Goal: Contribute content: Contribute content

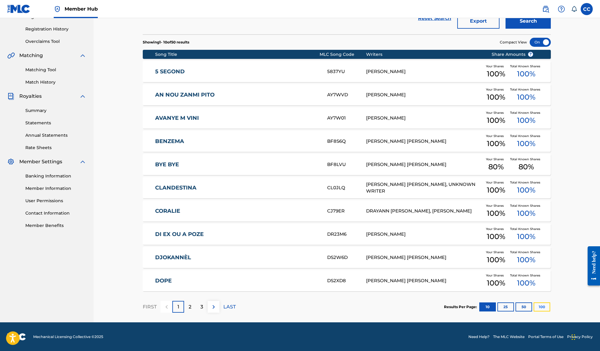
click at [548, 305] on button "100" at bounding box center [542, 306] width 17 height 9
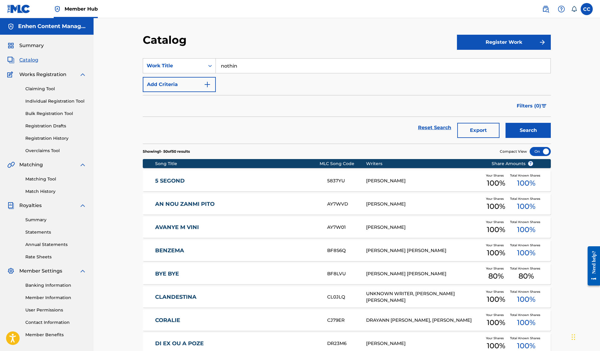
scroll to position [539, 0]
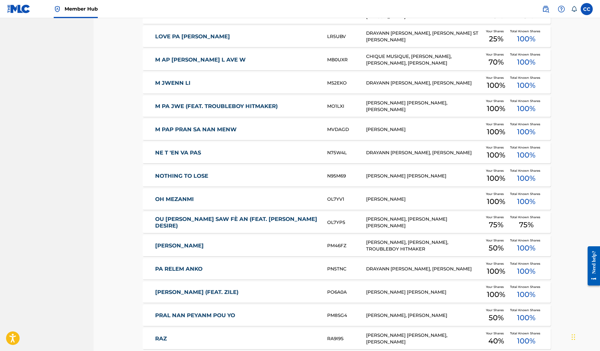
click at [207, 177] on link "NOTHING TO LOSE" at bounding box center [237, 176] width 164 height 7
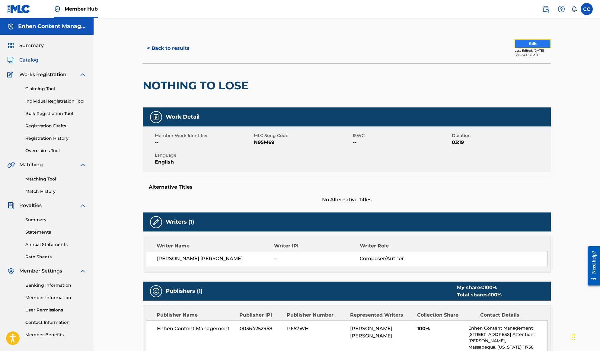
click at [517, 42] on button "Edit" at bounding box center [533, 43] width 36 height 9
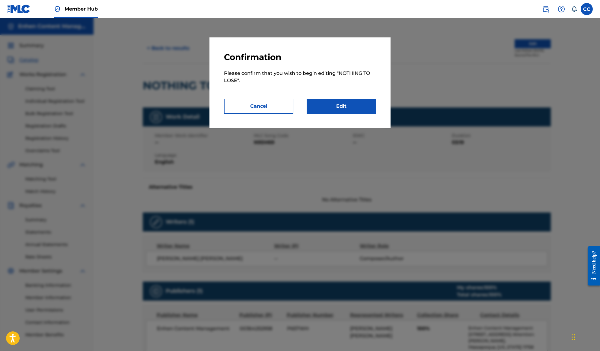
click at [331, 114] on div "Confirmation Please confirm that you wish to begin editing " NOTHING TO LOSE ".…" at bounding box center [299, 82] width 181 height 91
click at [335, 109] on link "Edit" at bounding box center [341, 106] width 69 height 15
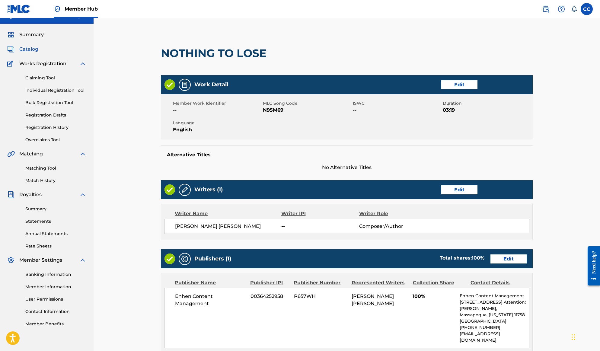
scroll to position [11, 0]
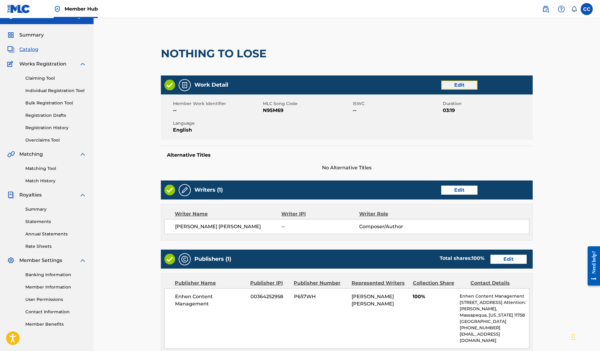
click at [449, 88] on link "Edit" at bounding box center [459, 85] width 36 height 9
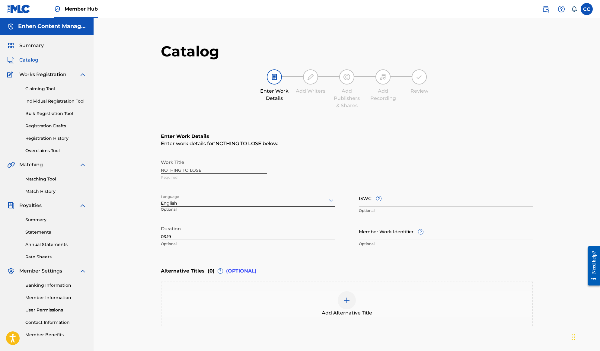
click at [160, 170] on main "Catalog Enter Work Details Add Writers Add Publishers & Shares Add Recording Re…" at bounding box center [347, 208] width 408 height 351
click at [165, 170] on div "Work Title NOTHING TO LOSE Required" at bounding box center [347, 169] width 372 height 27
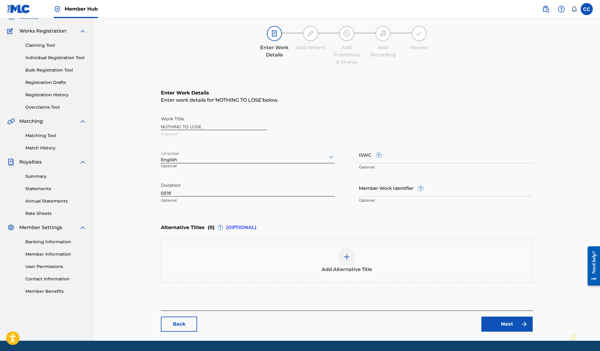
scroll to position [62, 0]
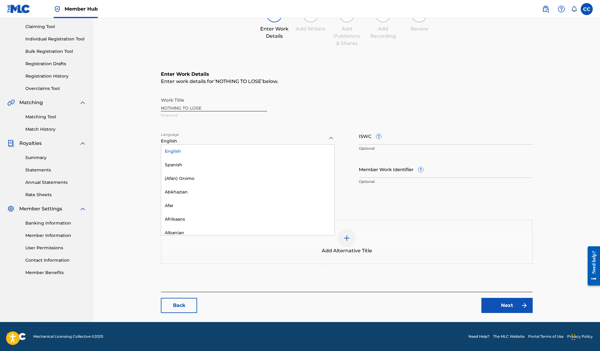
click at [176, 139] on div at bounding box center [248, 138] width 174 height 8
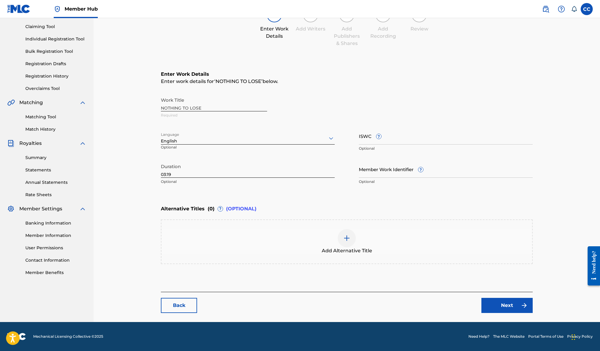
click at [176, 139] on div at bounding box center [248, 138] width 174 height 8
click at [171, 111] on div "Work Title NOTHING TO LOSE Required" at bounding box center [347, 107] width 372 height 27
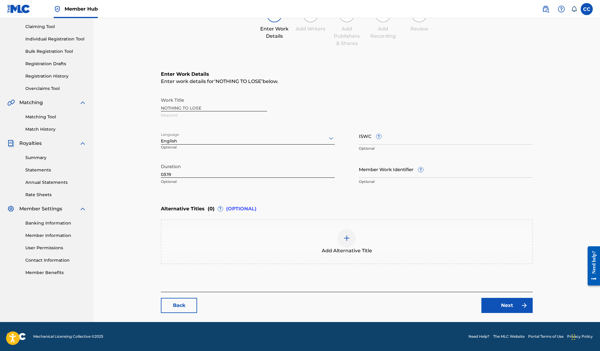
click at [166, 109] on div "Work Title NOTHING TO LOSE Required" at bounding box center [347, 107] width 372 height 27
click at [511, 305] on link "Next" at bounding box center [506, 305] width 51 height 15
